Goal: Task Accomplishment & Management: Manage account settings

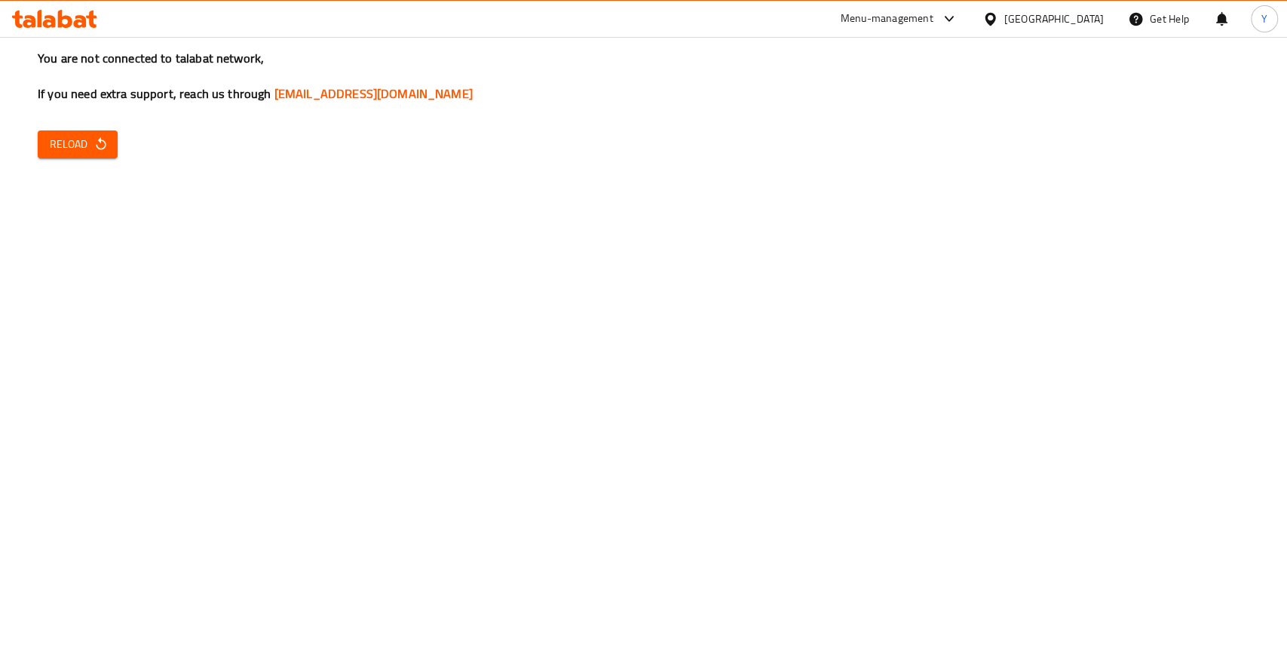
click at [66, 155] on button "Reload" at bounding box center [78, 144] width 80 height 28
click at [85, 148] on span "Reload" at bounding box center [78, 144] width 56 height 19
click at [90, 137] on span "Reload" at bounding box center [78, 144] width 56 height 19
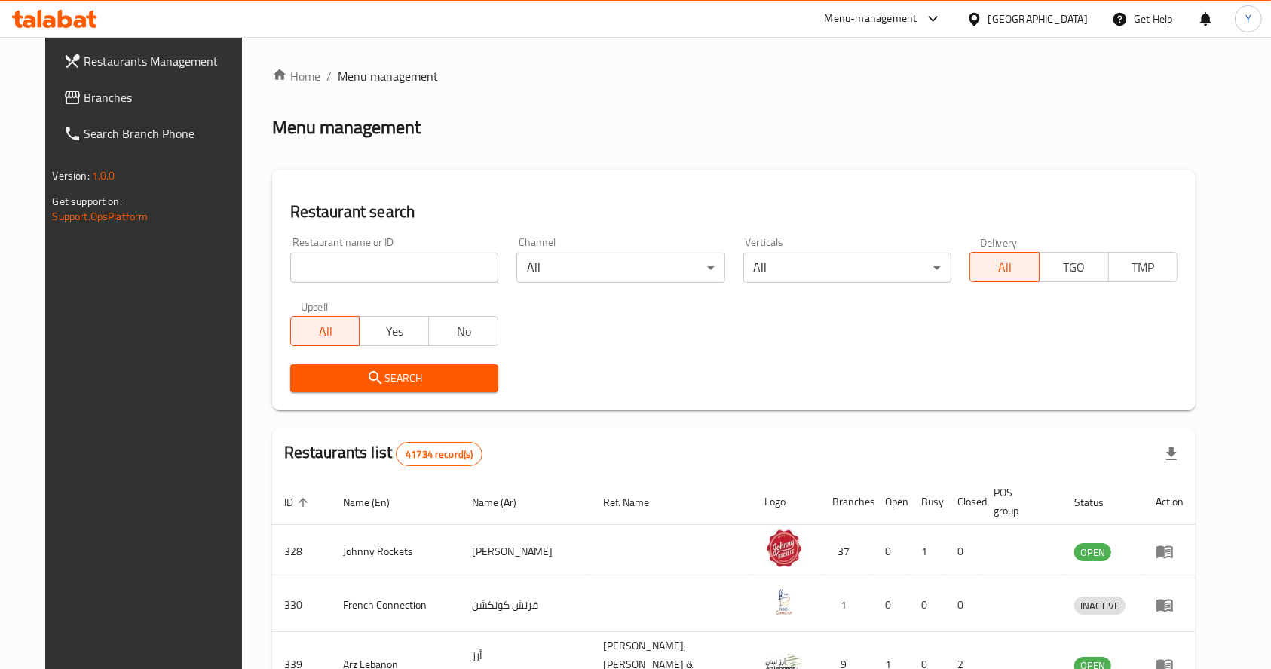
click at [363, 266] on input "search" at bounding box center [394, 268] width 208 height 30
type input "nayaab hyderabad"
click button "Search" at bounding box center [394, 378] width 208 height 28
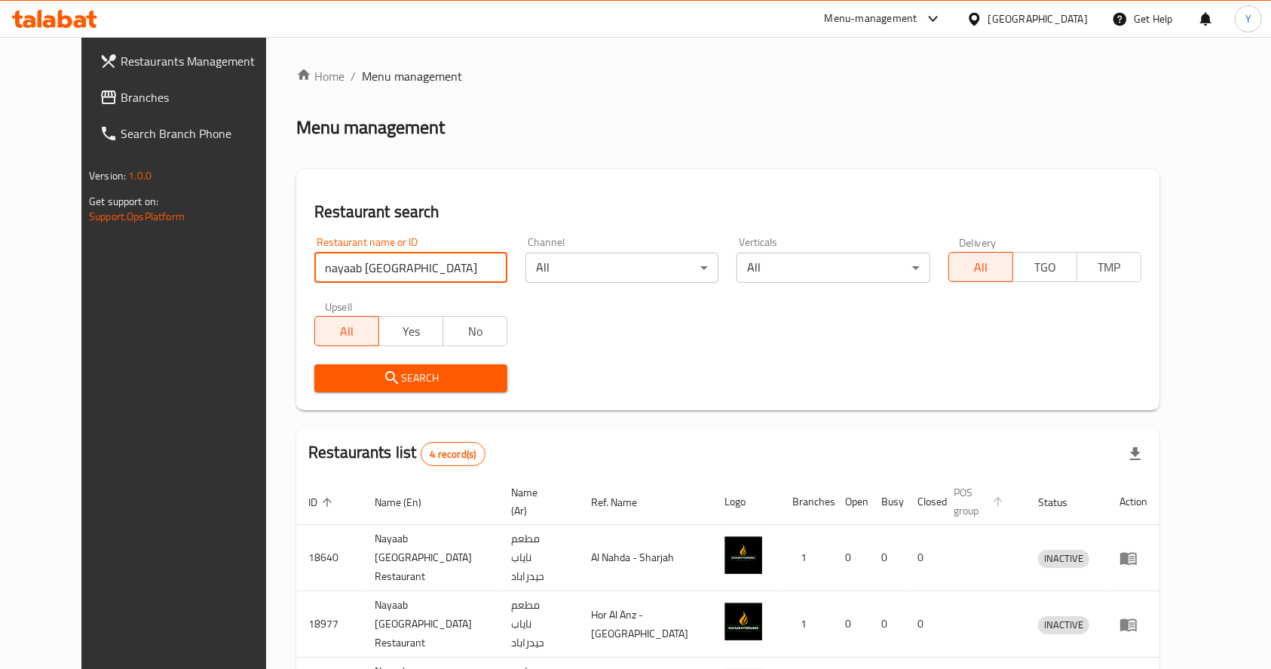
scroll to position [132, 0]
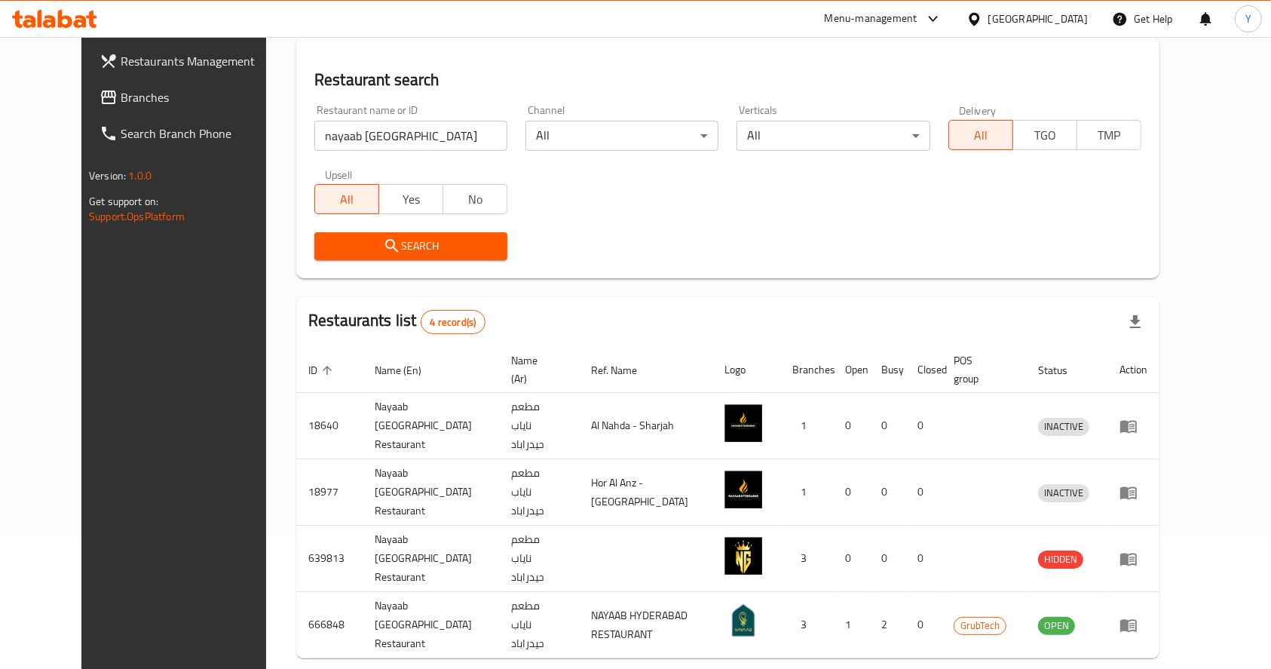
click at [1159, 597] on div "Home / Menu management Menu management Restaurant search Restaurant name or ID …" at bounding box center [727, 322] width 863 height 774
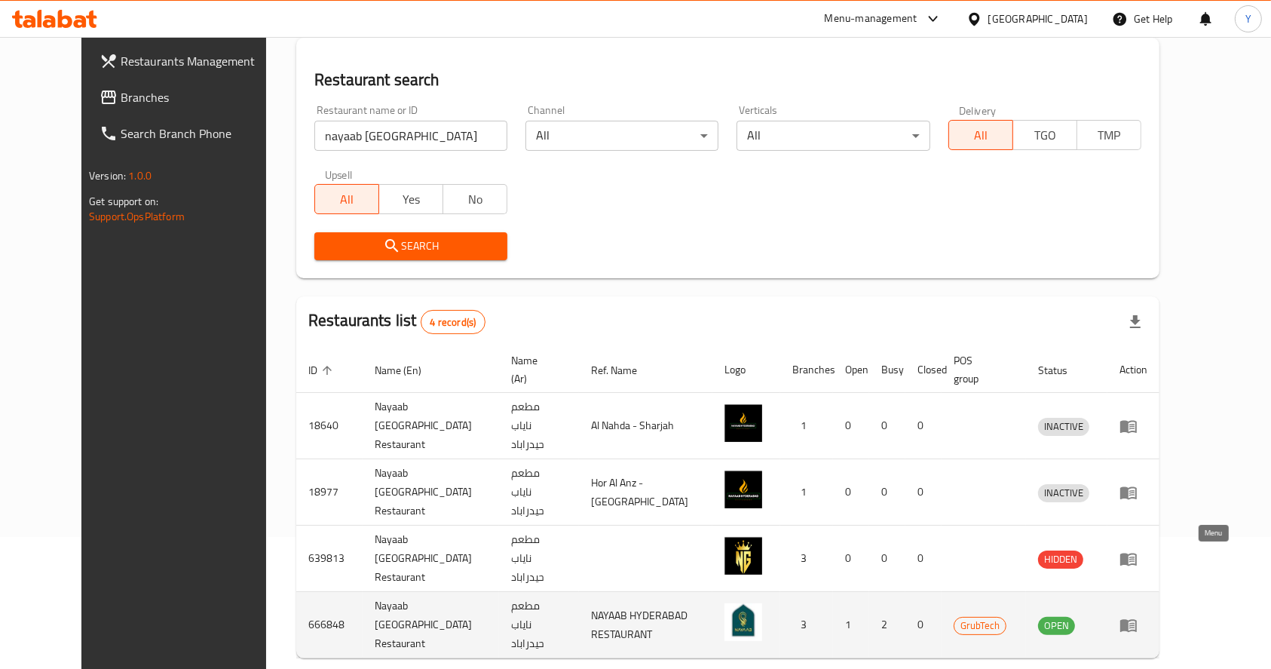
click at [1137, 616] on icon "enhanced table" at bounding box center [1128, 625] width 18 height 18
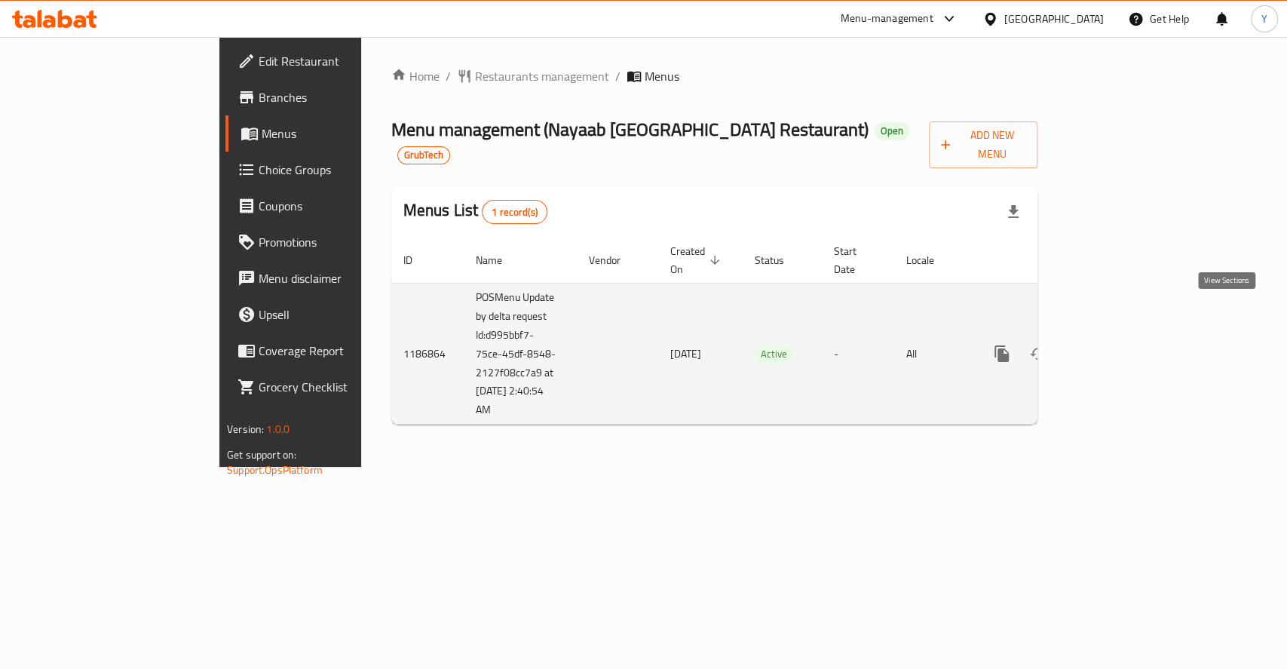
click at [1119, 344] on icon "enhanced table" at bounding box center [1110, 353] width 18 height 18
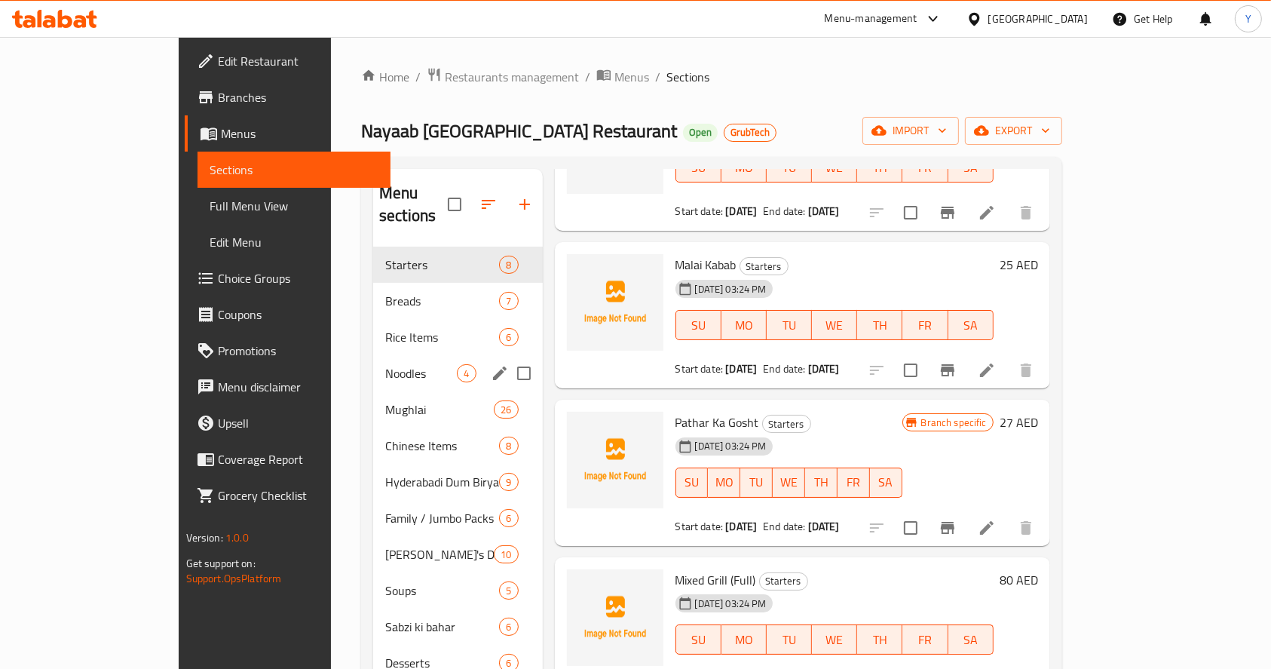
scroll to position [211, 0]
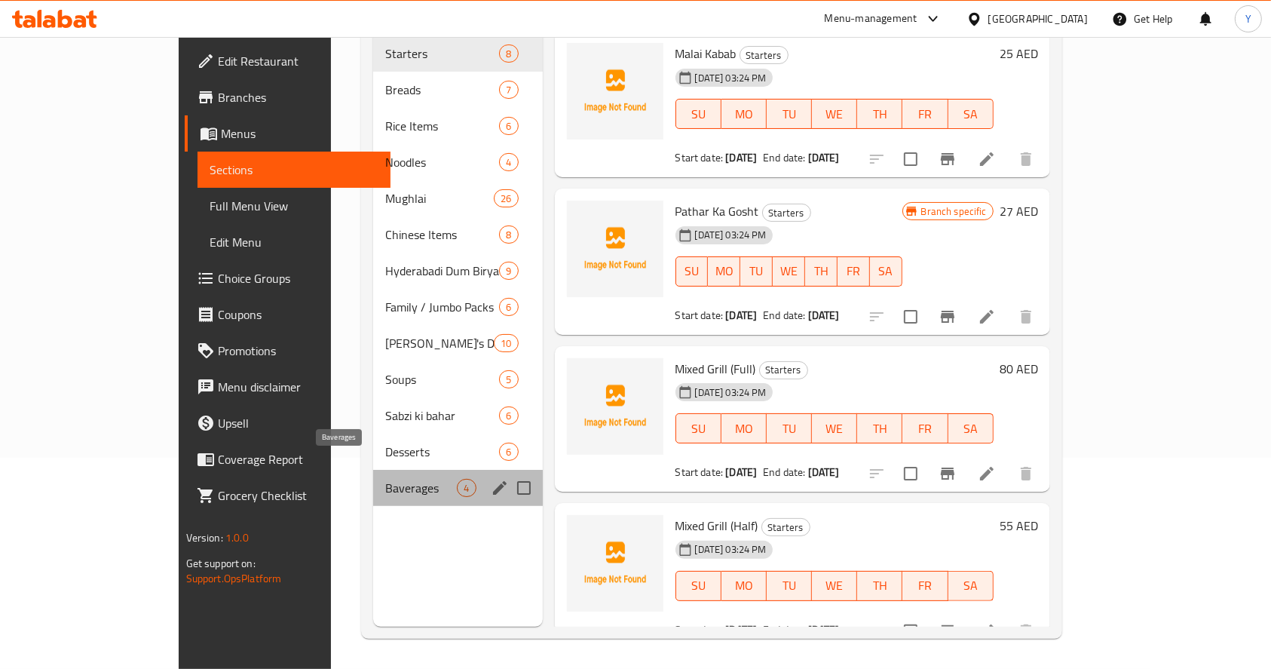
click at [385, 479] on span "Baverages" at bounding box center [421, 488] width 72 height 18
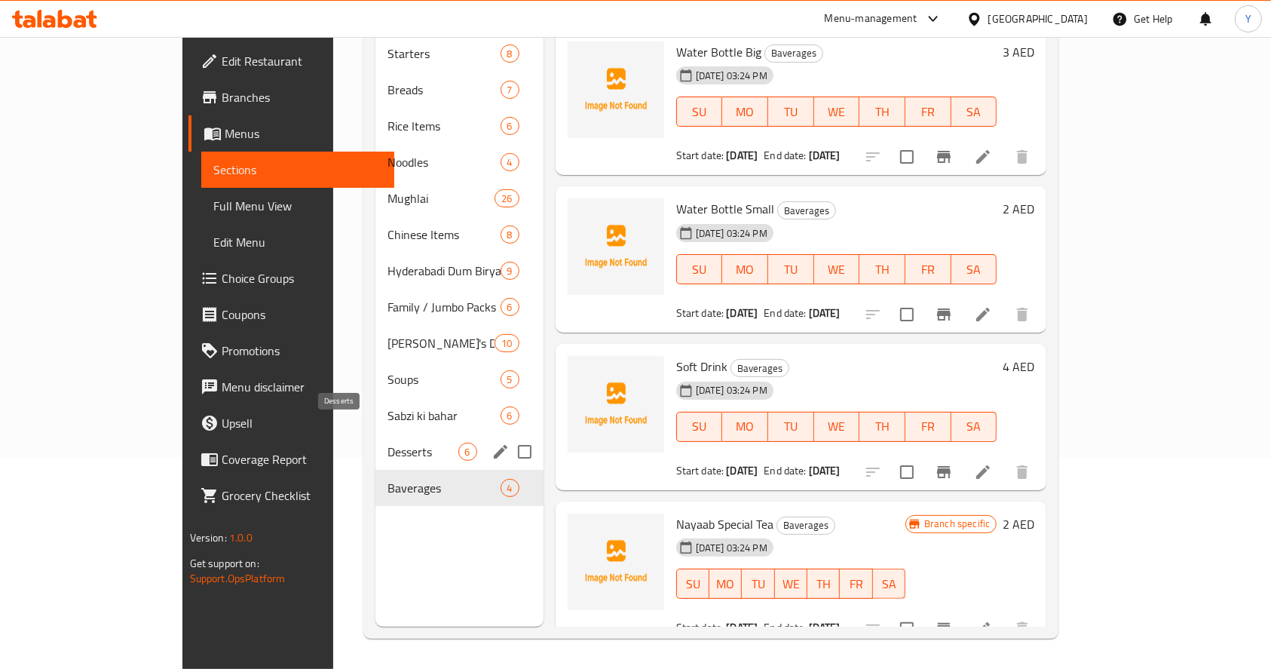
click at [387, 442] on span "Desserts" at bounding box center [422, 451] width 70 height 18
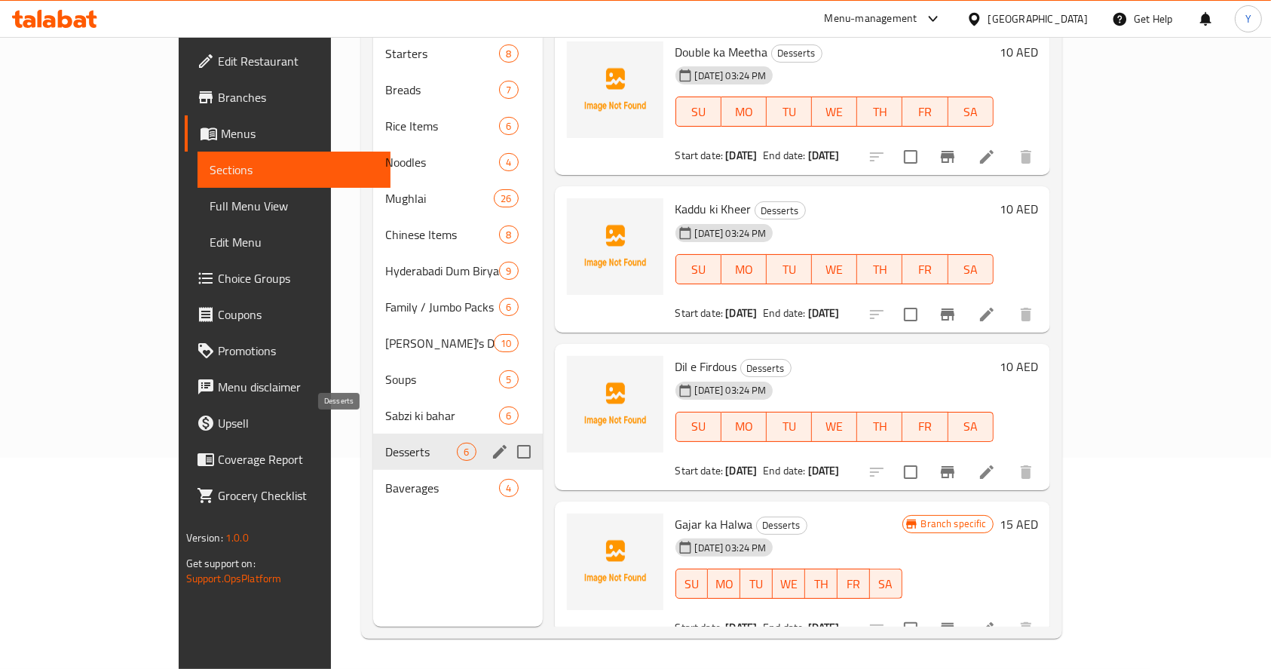
scroll to position [206, 0]
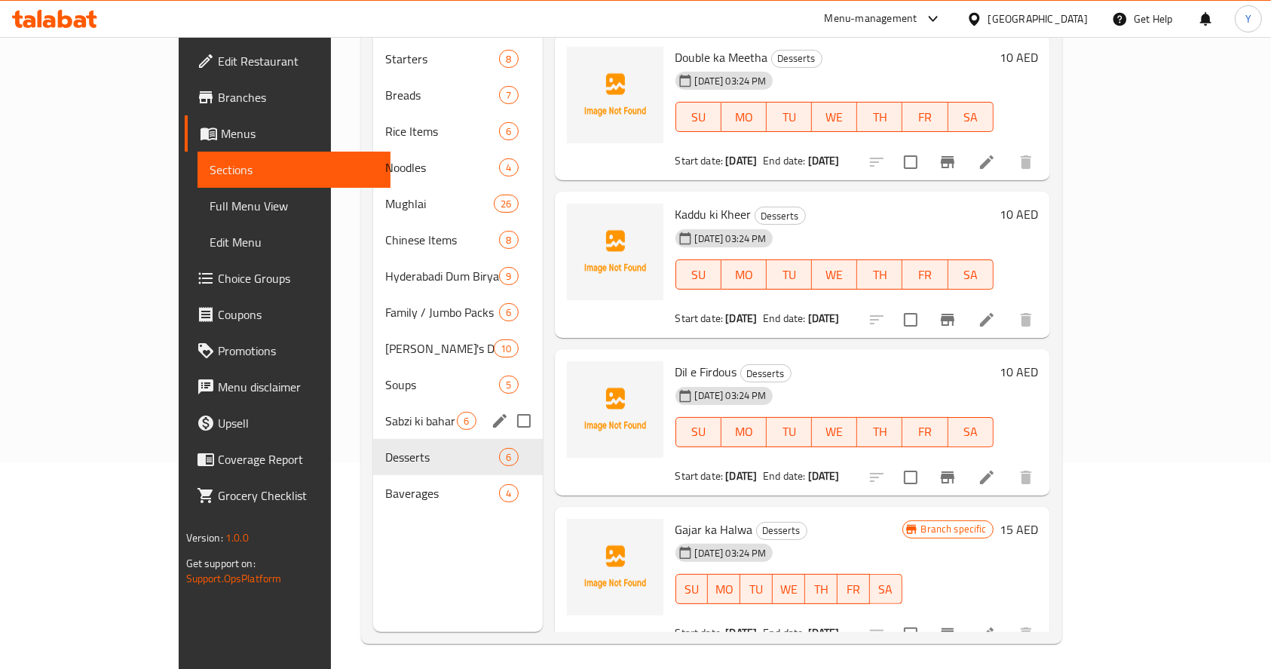
click at [373, 413] on div "Sabzi ki bahar 6" at bounding box center [457, 421] width 169 height 36
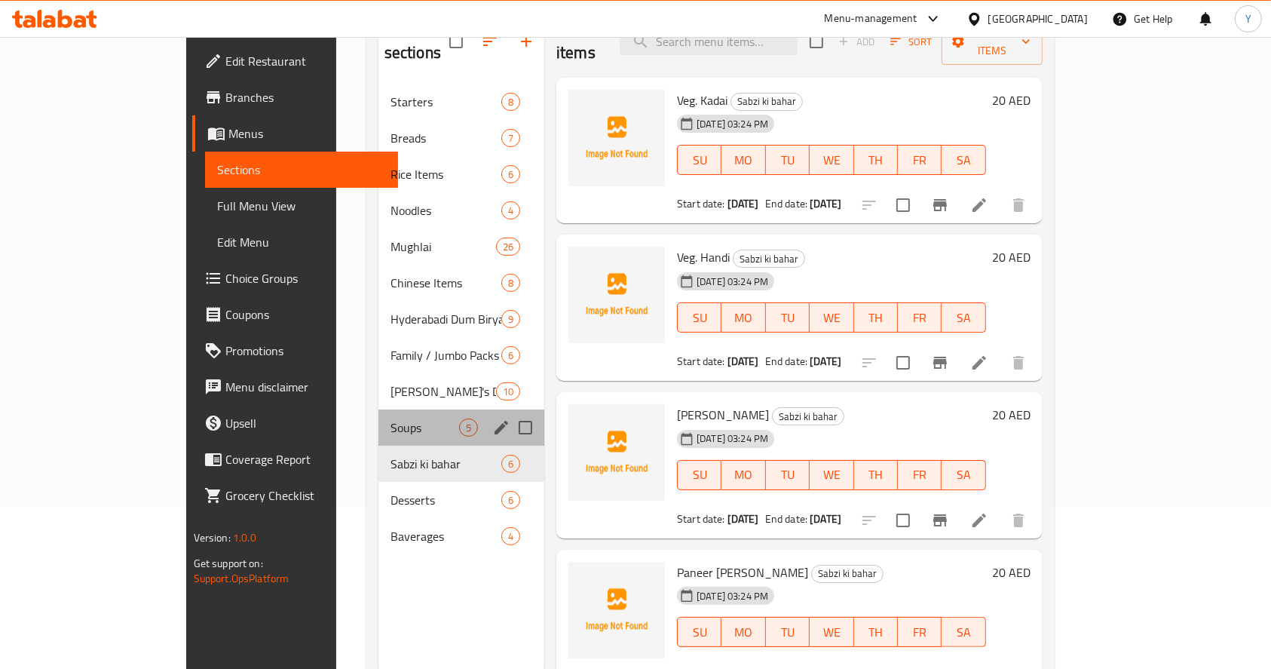
click at [378, 413] on div "Soups 5" at bounding box center [461, 427] width 166 height 36
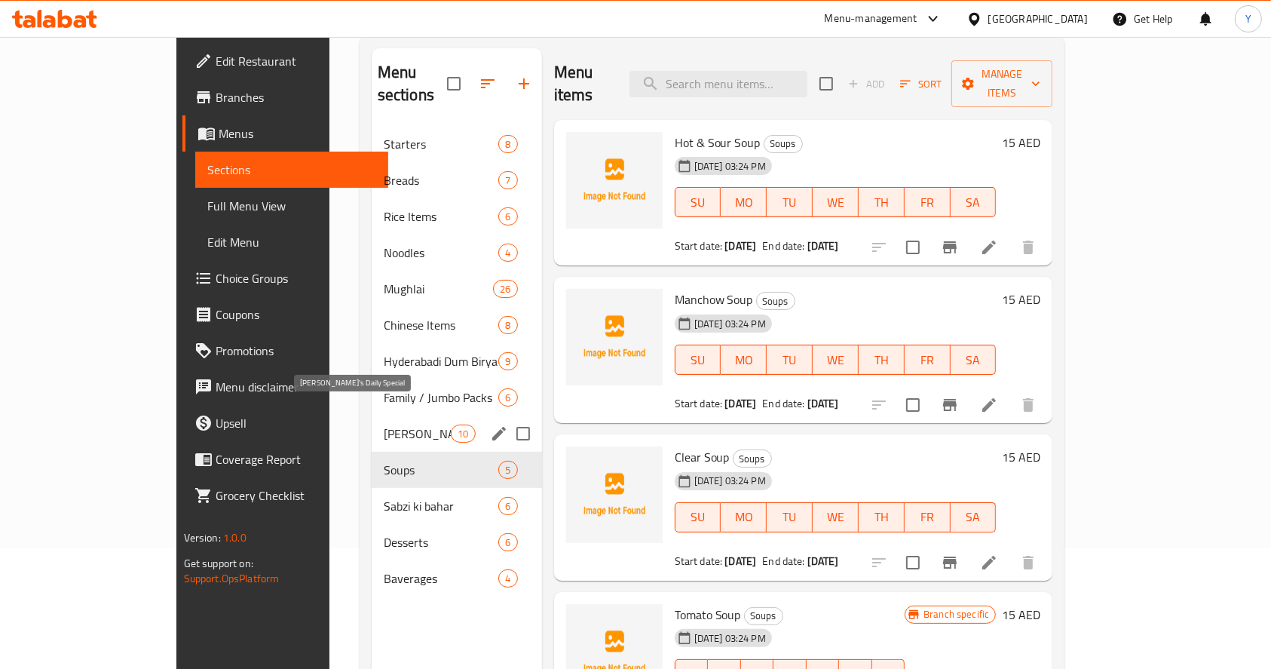
click at [384, 424] on span "Nayaab's Daily Special" at bounding box center [418, 433] width 68 height 18
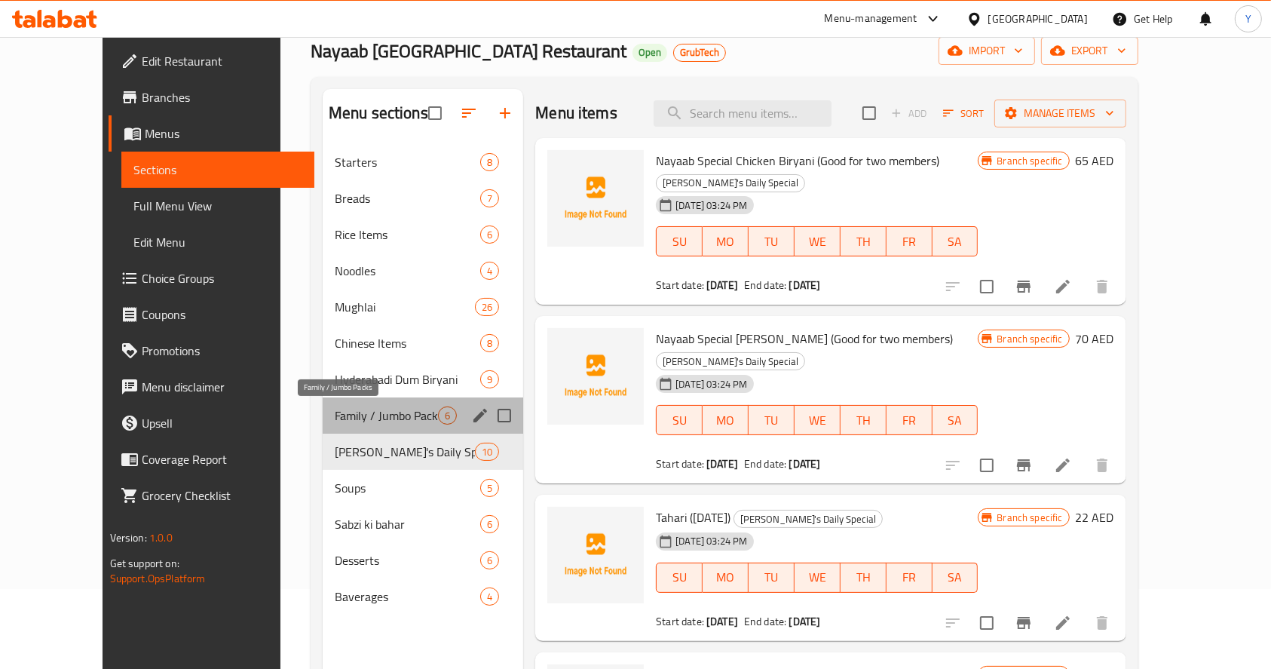
click at [335, 413] on span "Family / Jumbo Packs" at bounding box center [386, 415] width 103 height 18
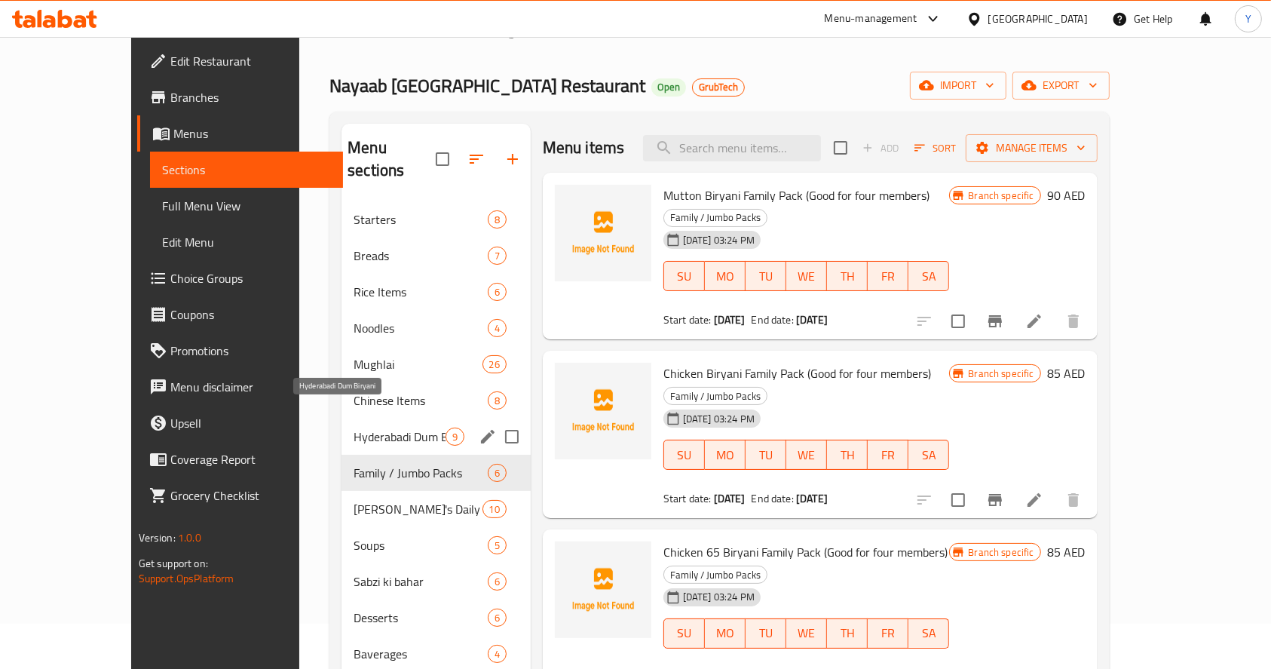
click at [354, 427] on span "Hyderabadi Dum Biryani" at bounding box center [399, 436] width 91 height 18
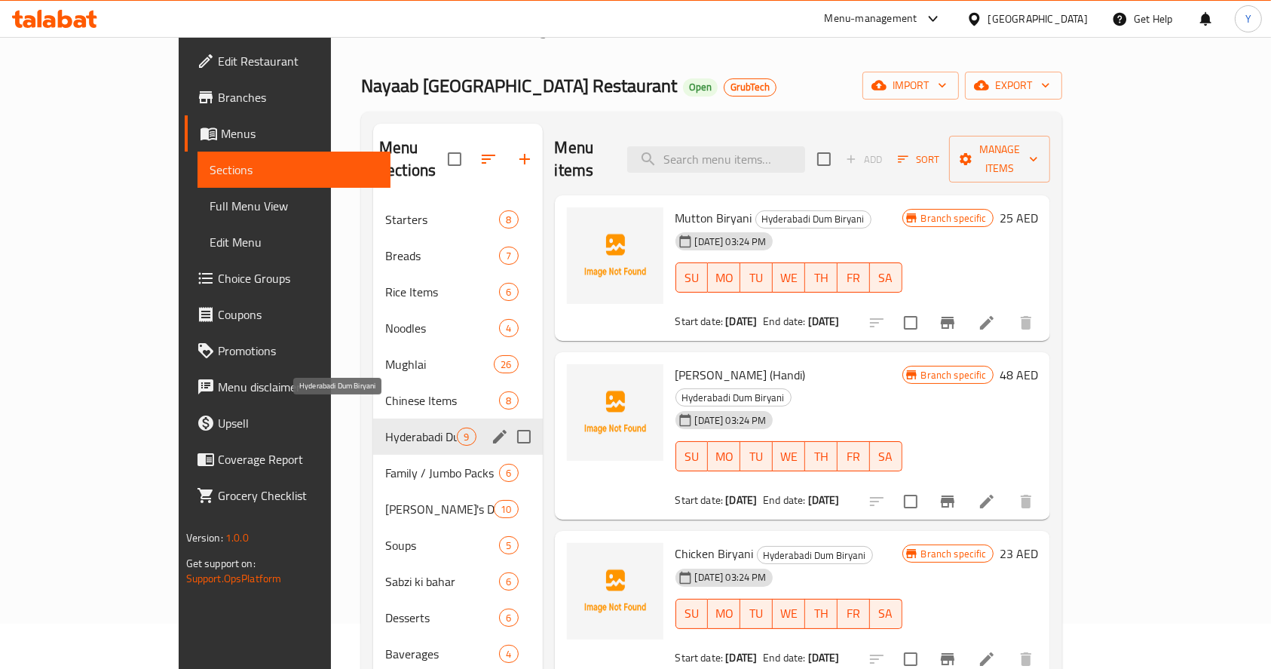
scroll to position [14, 0]
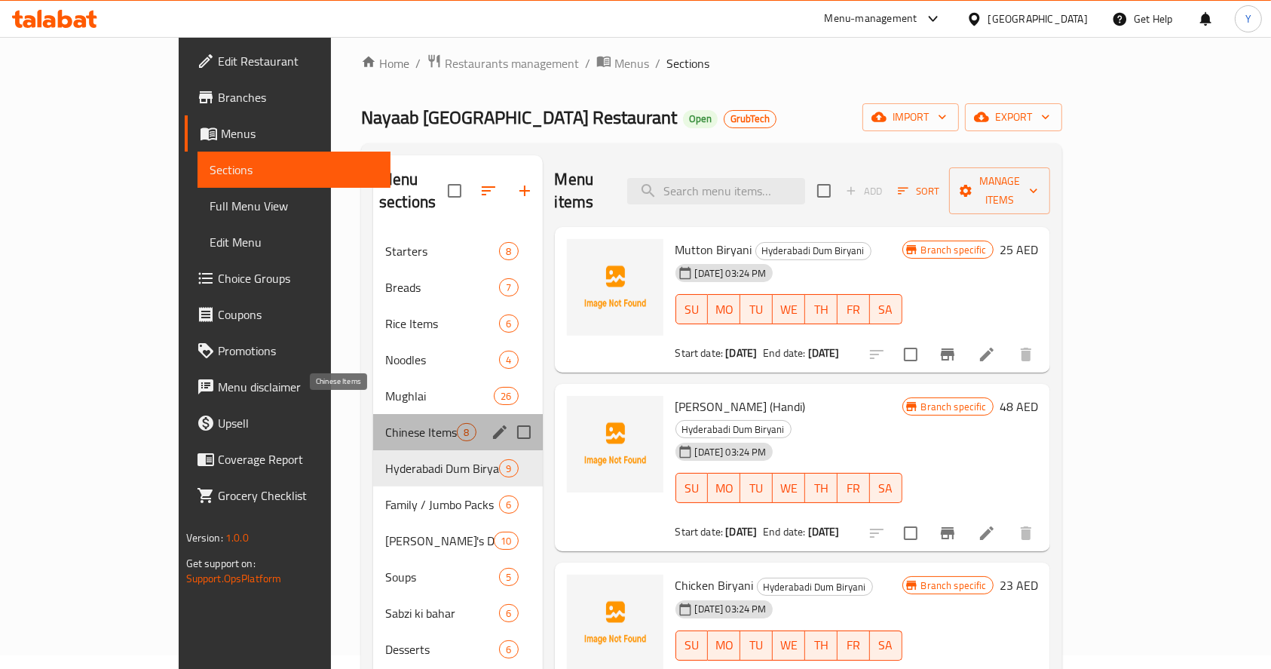
click at [385, 423] on span "Chinese Items" at bounding box center [421, 432] width 72 height 18
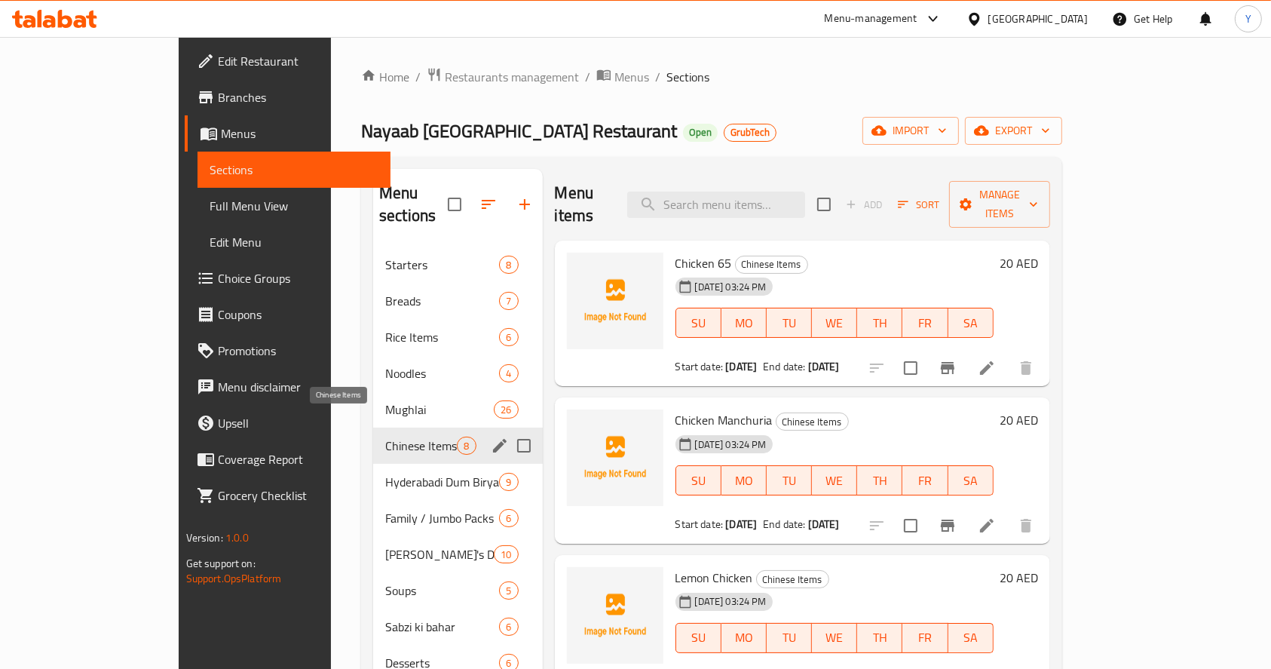
click at [385, 400] on span "Mughlai" at bounding box center [439, 409] width 109 height 18
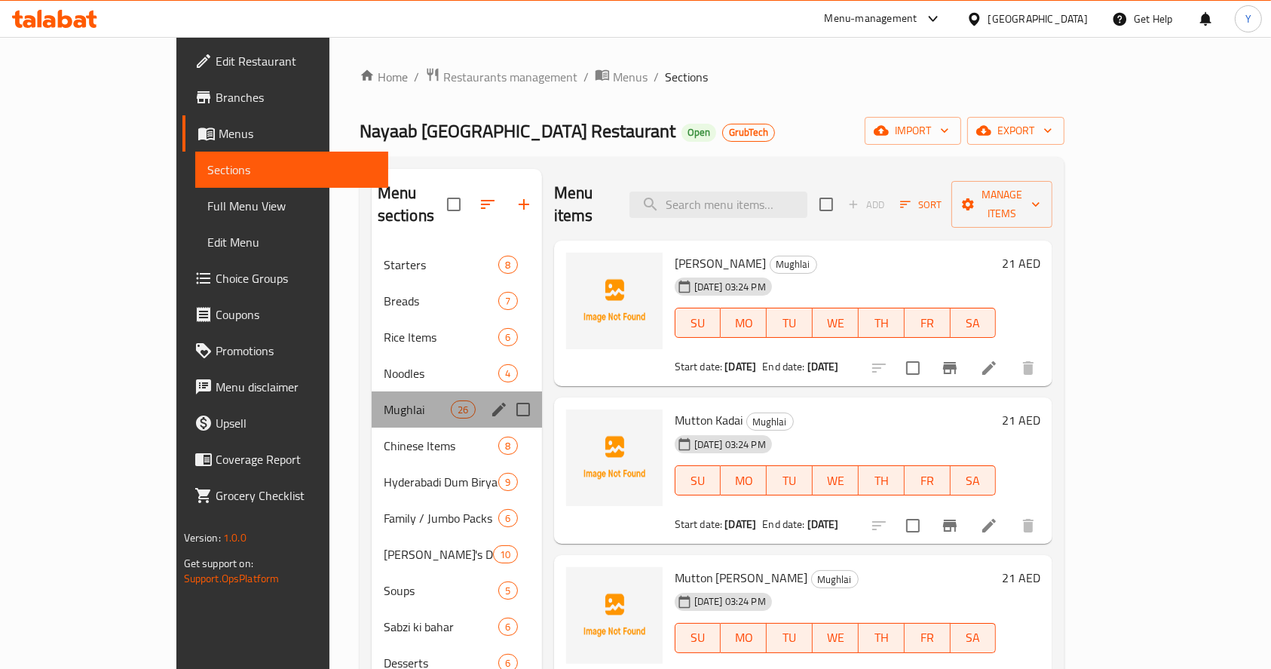
click at [372, 391] on div "Mughlai 26" at bounding box center [457, 409] width 170 height 36
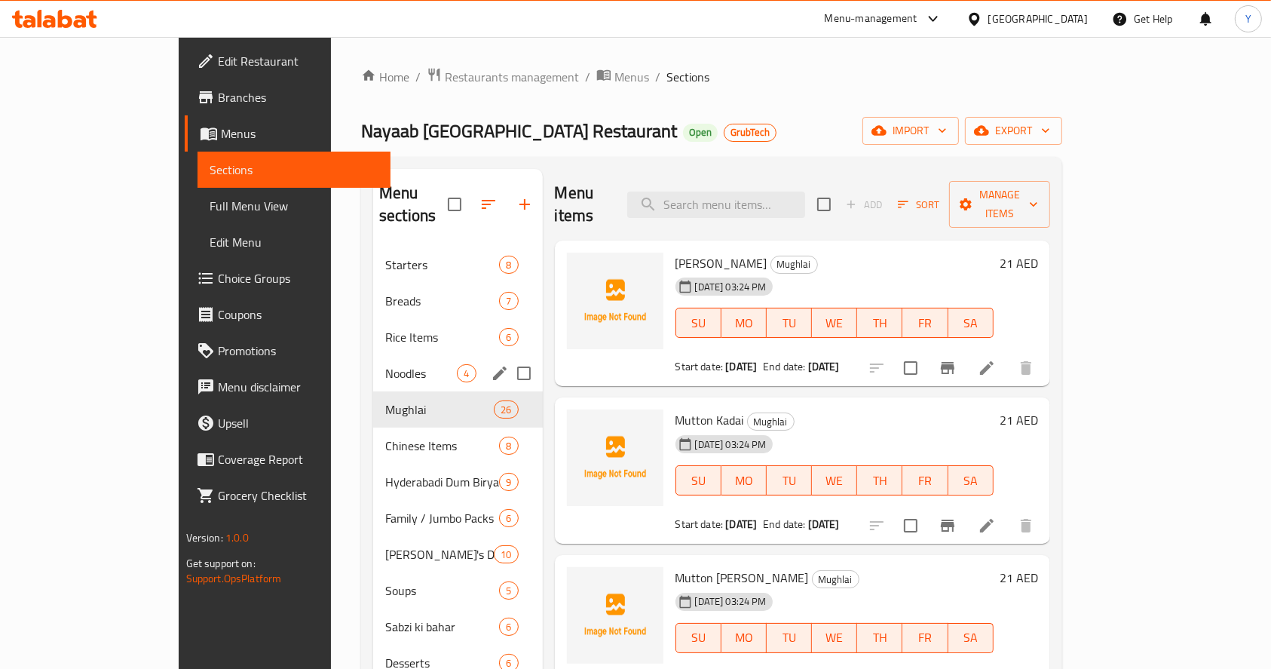
click at [373, 362] on div "Noodles 4" at bounding box center [457, 373] width 169 height 36
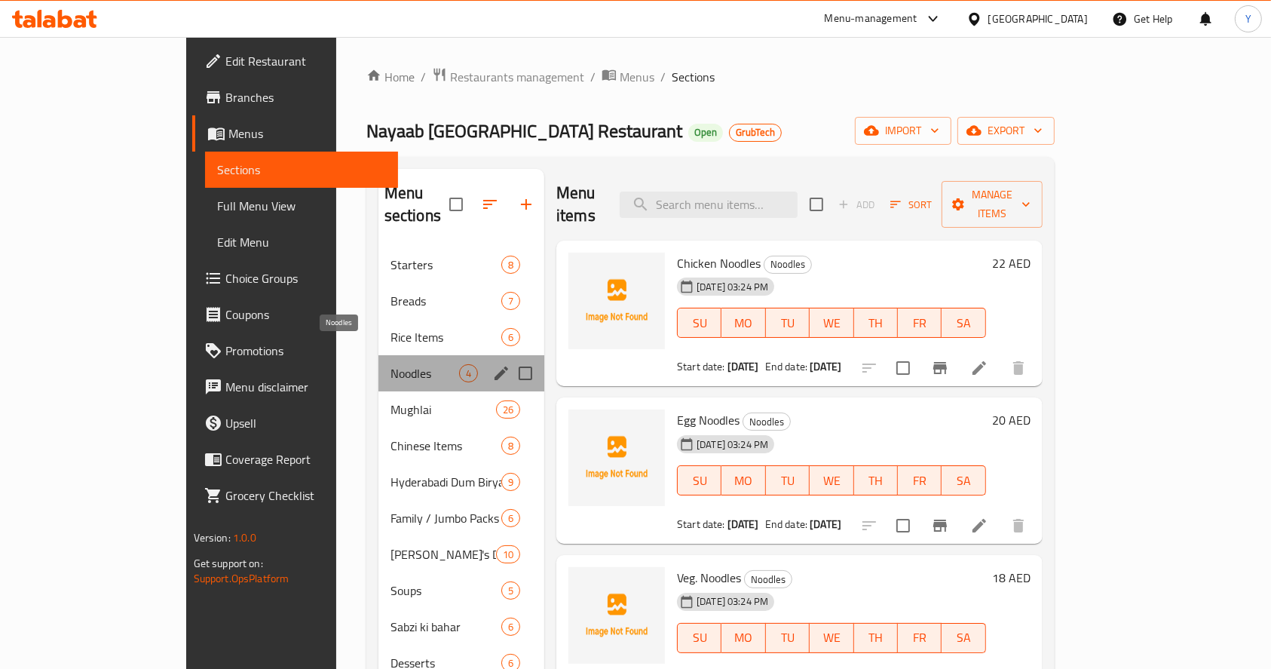
click at [390, 364] on span "Noodles" at bounding box center [424, 373] width 69 height 18
click at [390, 328] on span "Rice Items" at bounding box center [424, 337] width 69 height 18
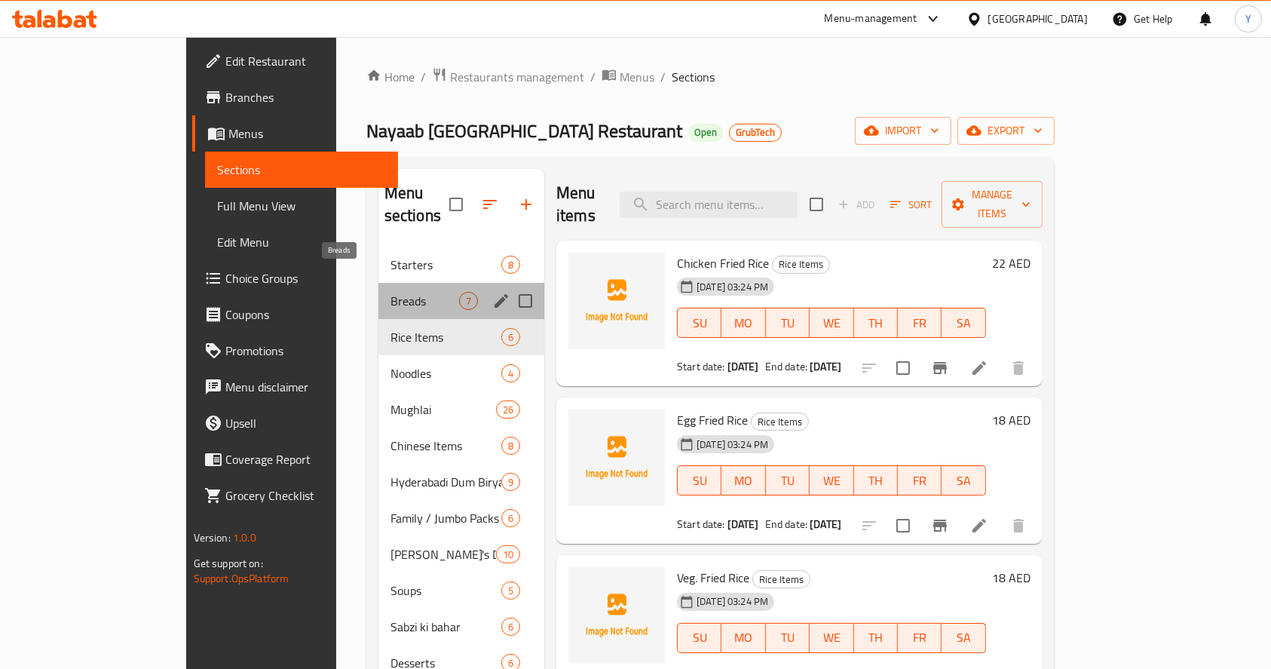
click at [390, 292] on span "Breads" at bounding box center [424, 301] width 69 height 18
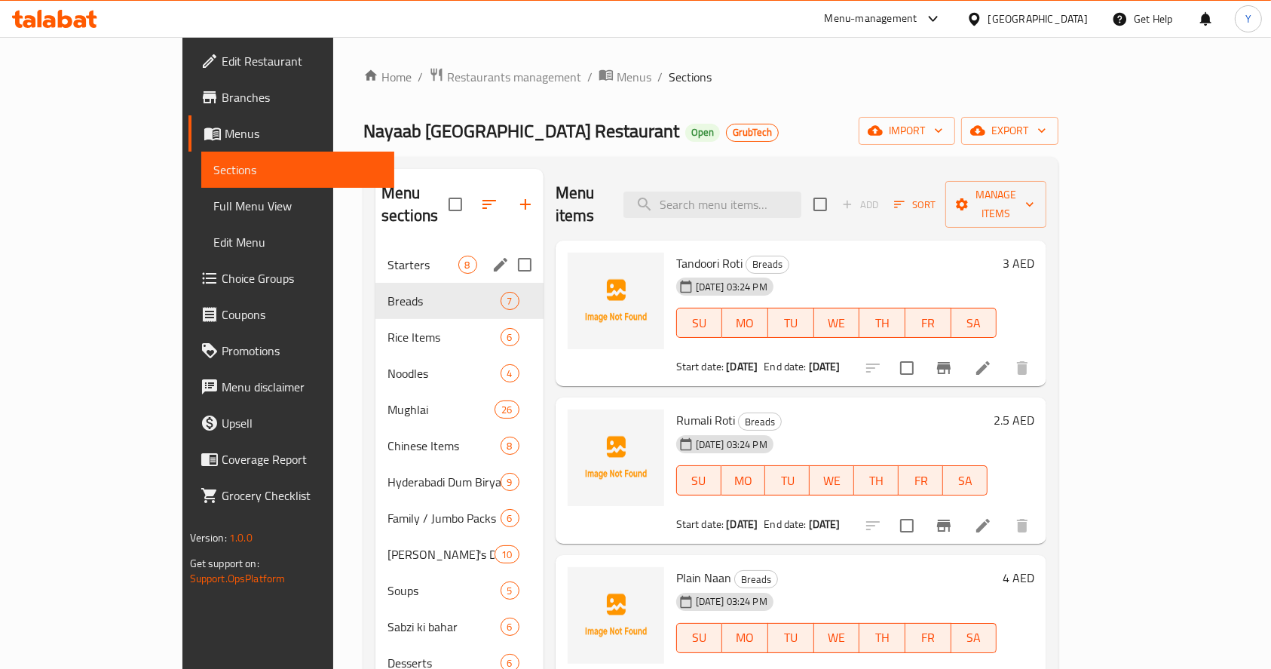
click at [387, 256] on span "Starters" at bounding box center [422, 265] width 70 height 18
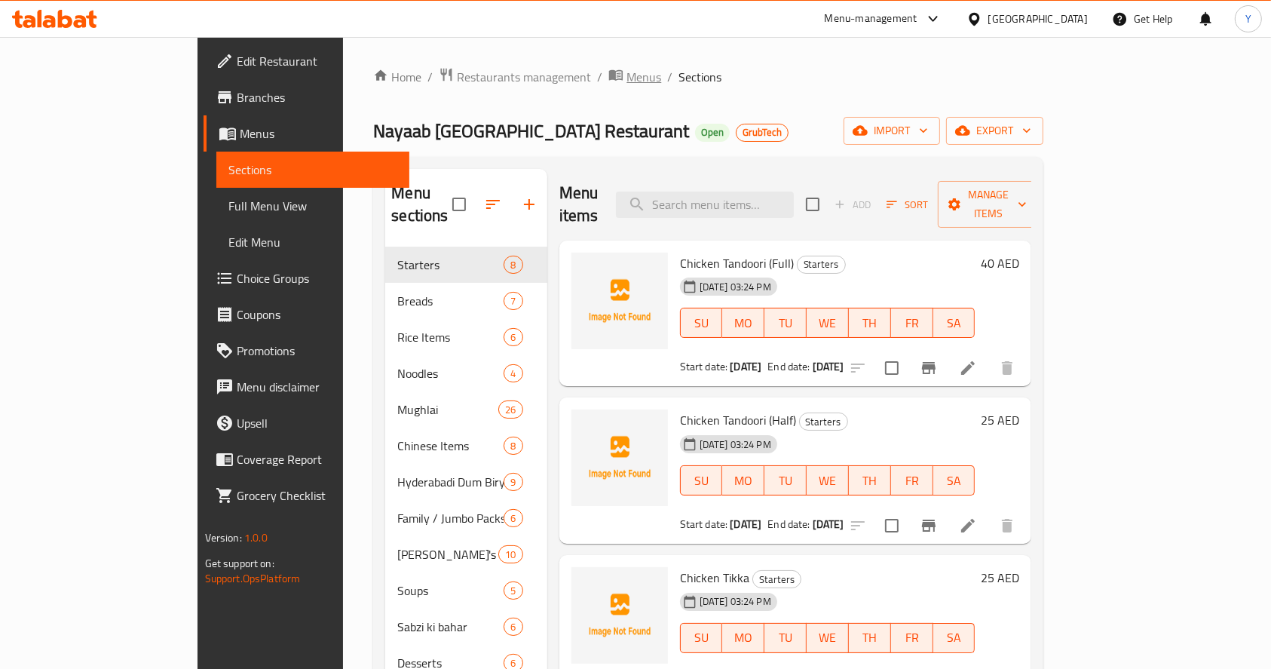
click at [626, 78] on span "Menus" at bounding box center [643, 77] width 35 height 18
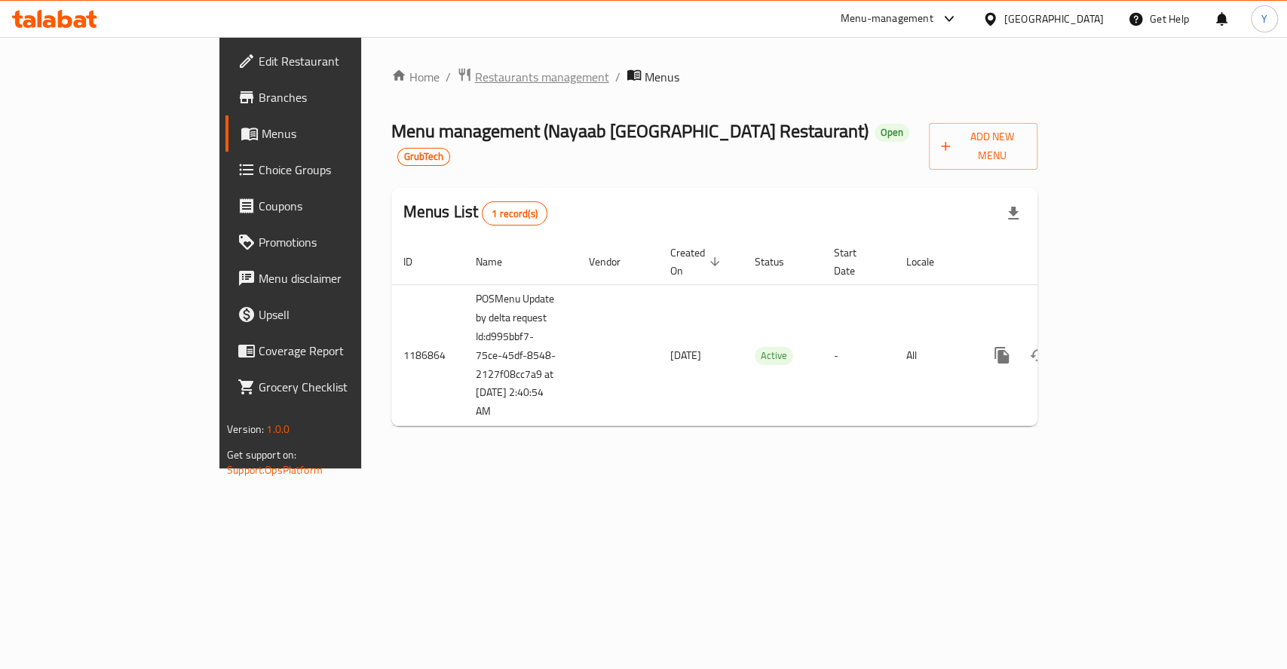
click at [475, 73] on span "Restaurants management" at bounding box center [542, 77] width 134 height 18
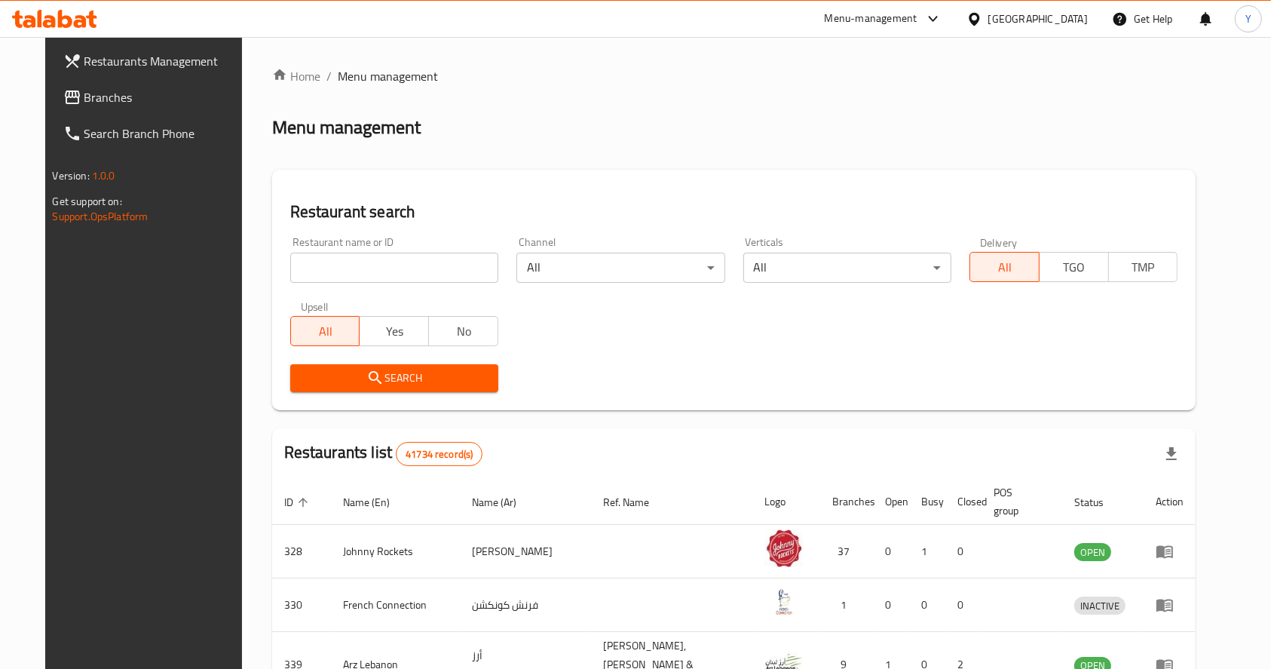
click at [436, 262] on input "search" at bounding box center [394, 268] width 208 height 30
type input "nayaab hyderabad"
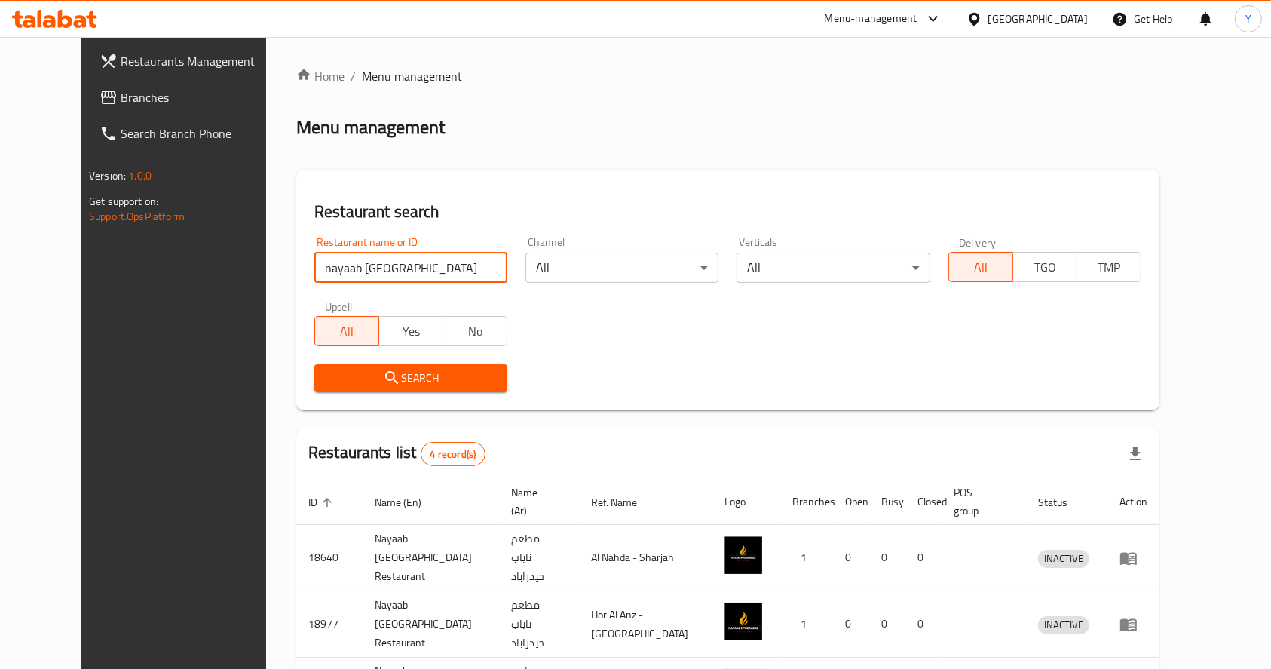
scroll to position [132, 0]
